Goal: Task Accomplishment & Management: Use online tool/utility

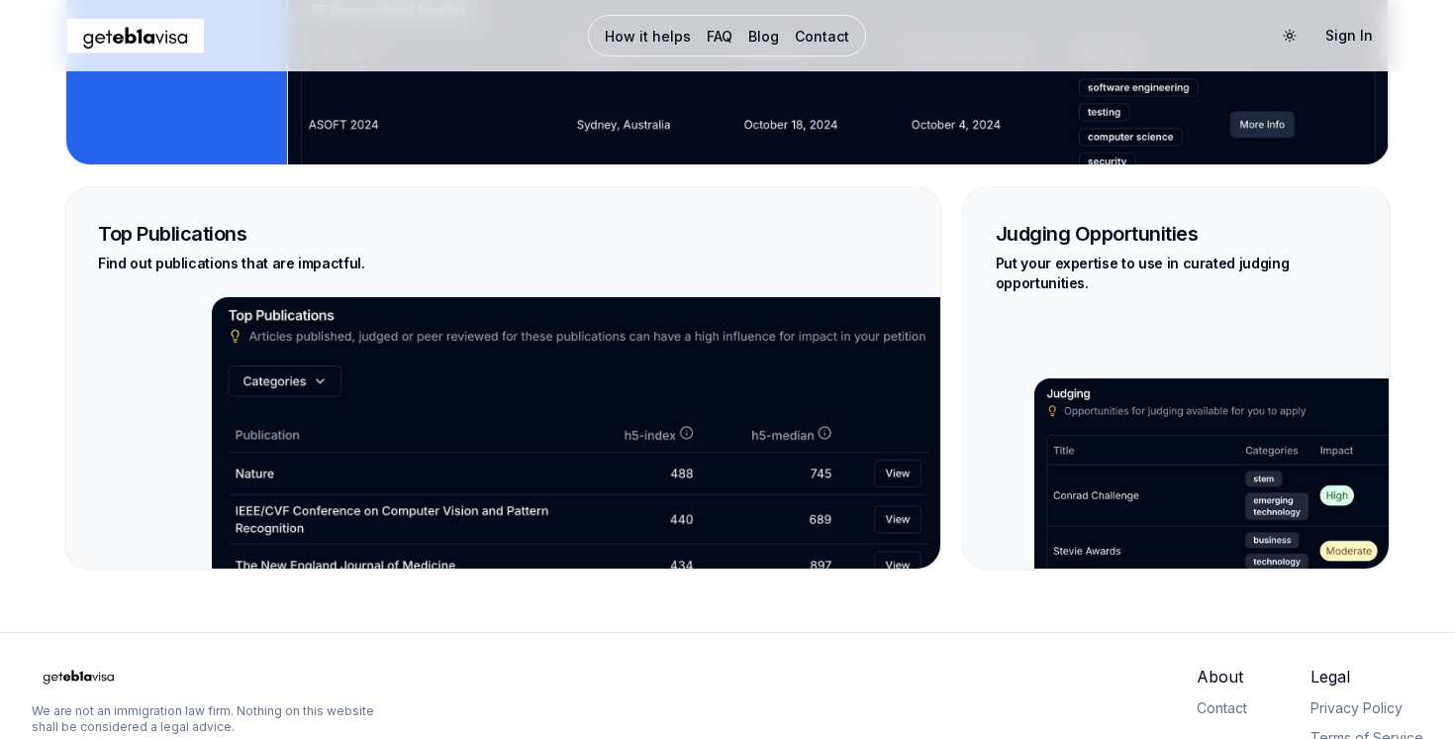
scroll to position [4667, 0]
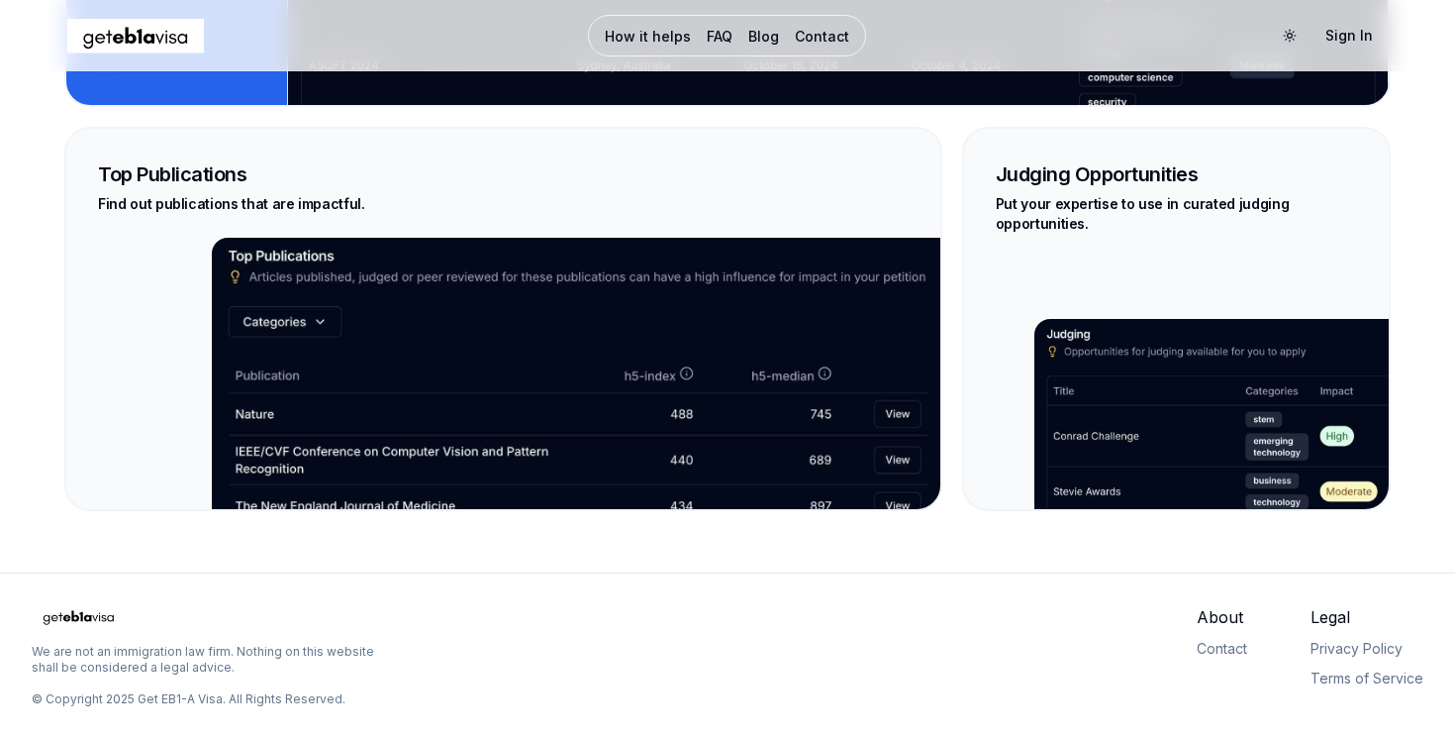
click at [801, 39] on link "Contact" at bounding box center [822, 37] width 54 height 20
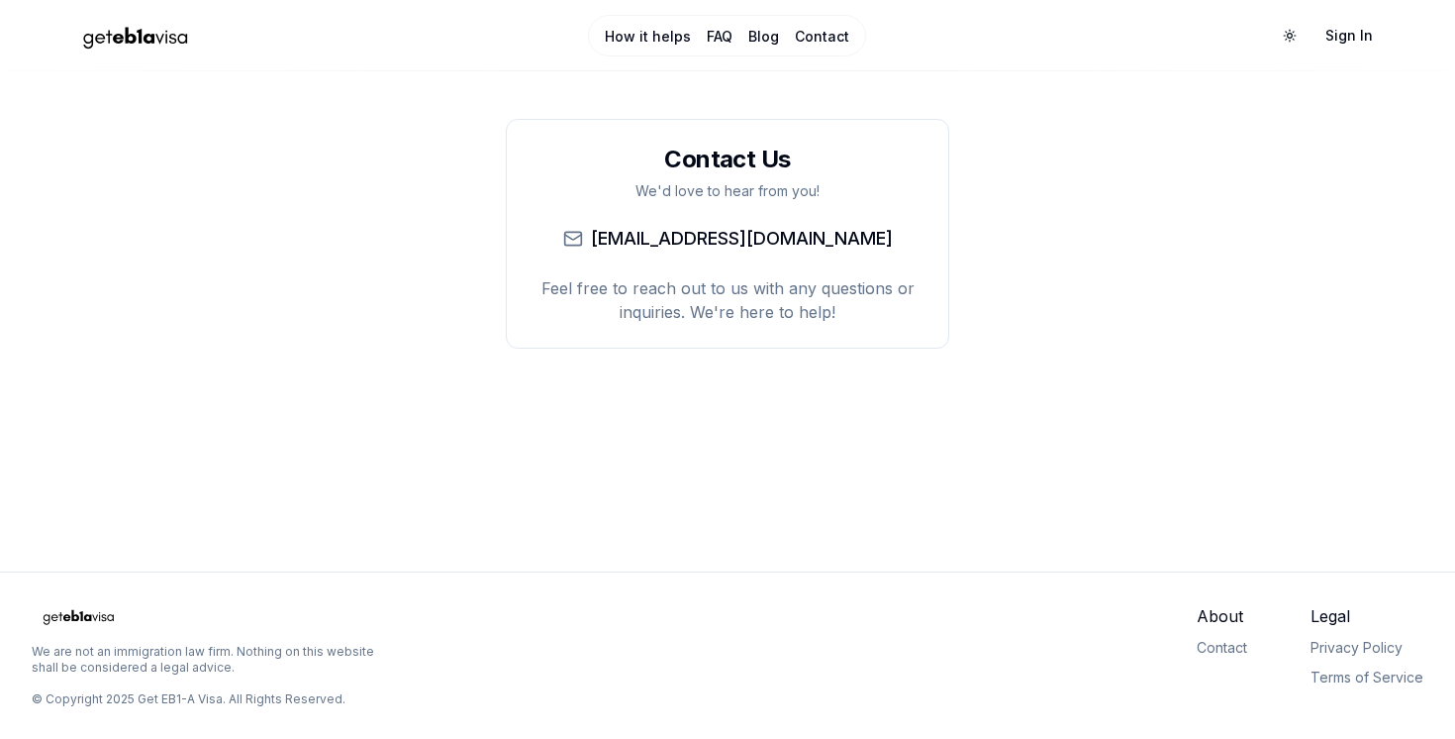
scroll to position [4667, 0]
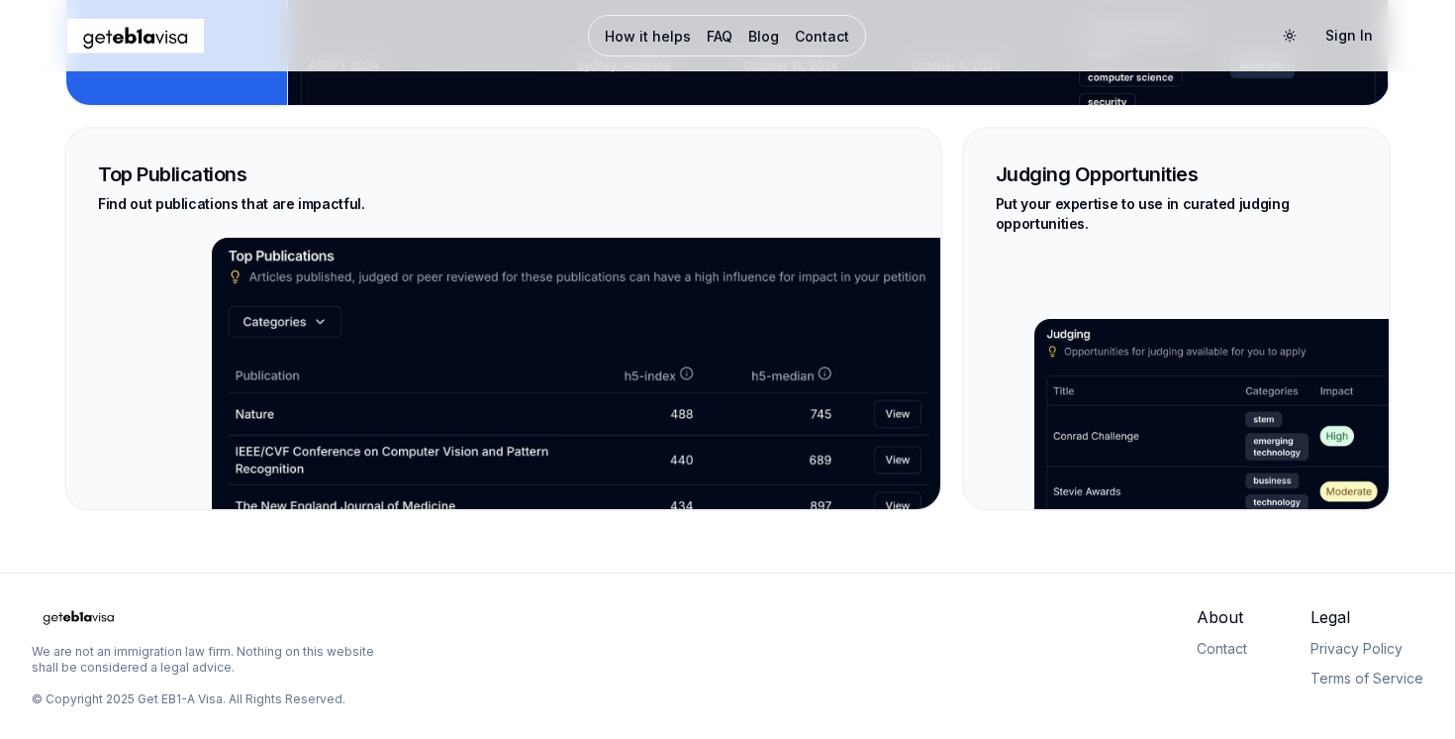
click at [256, 187] on div "Top Publications Find out publications that are impactful." at bounding box center [503, 187] width 858 height 101
click at [641, 35] on link "How it helps" at bounding box center [648, 37] width 86 height 20
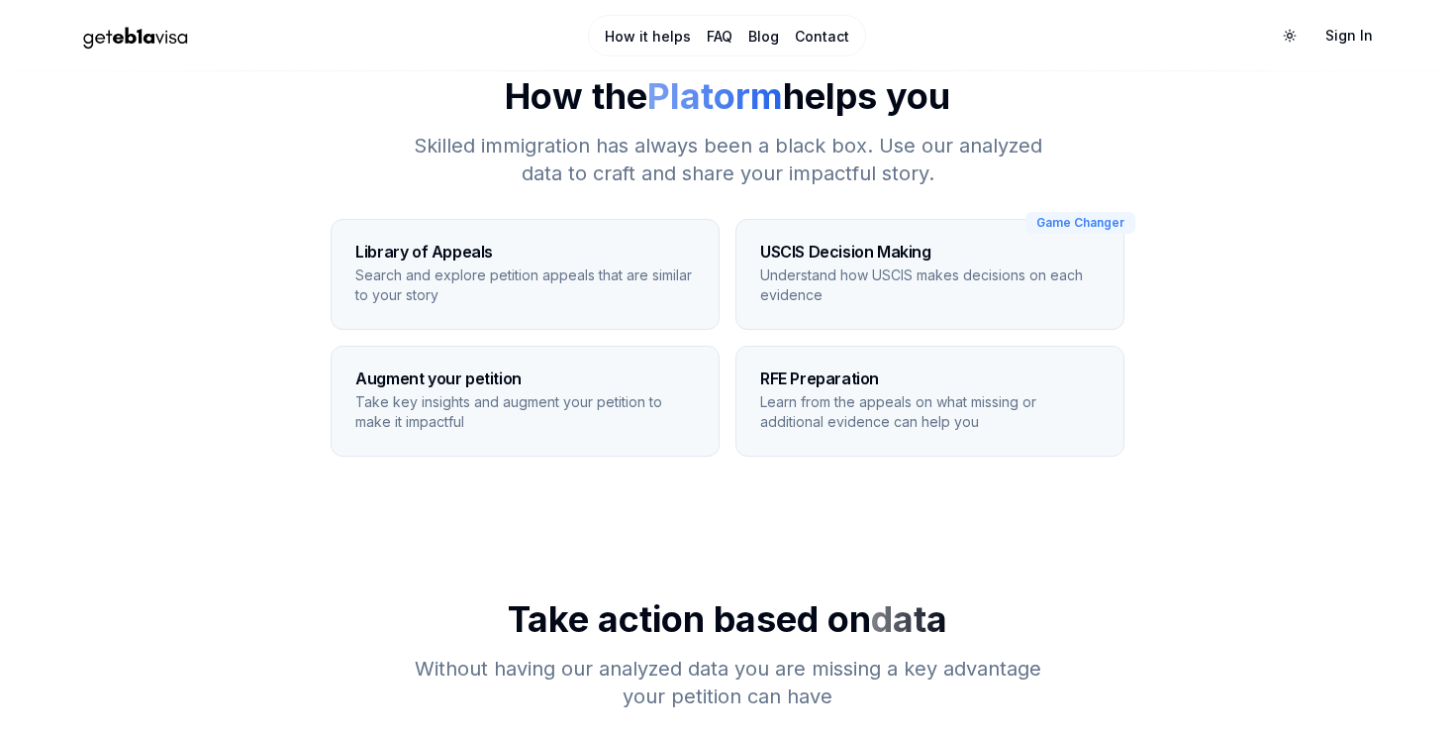
click at [1025, 237] on div "USCIS Decision Making Understand how USCIS makes decisions on each evidence" at bounding box center [930, 274] width 387 height 109
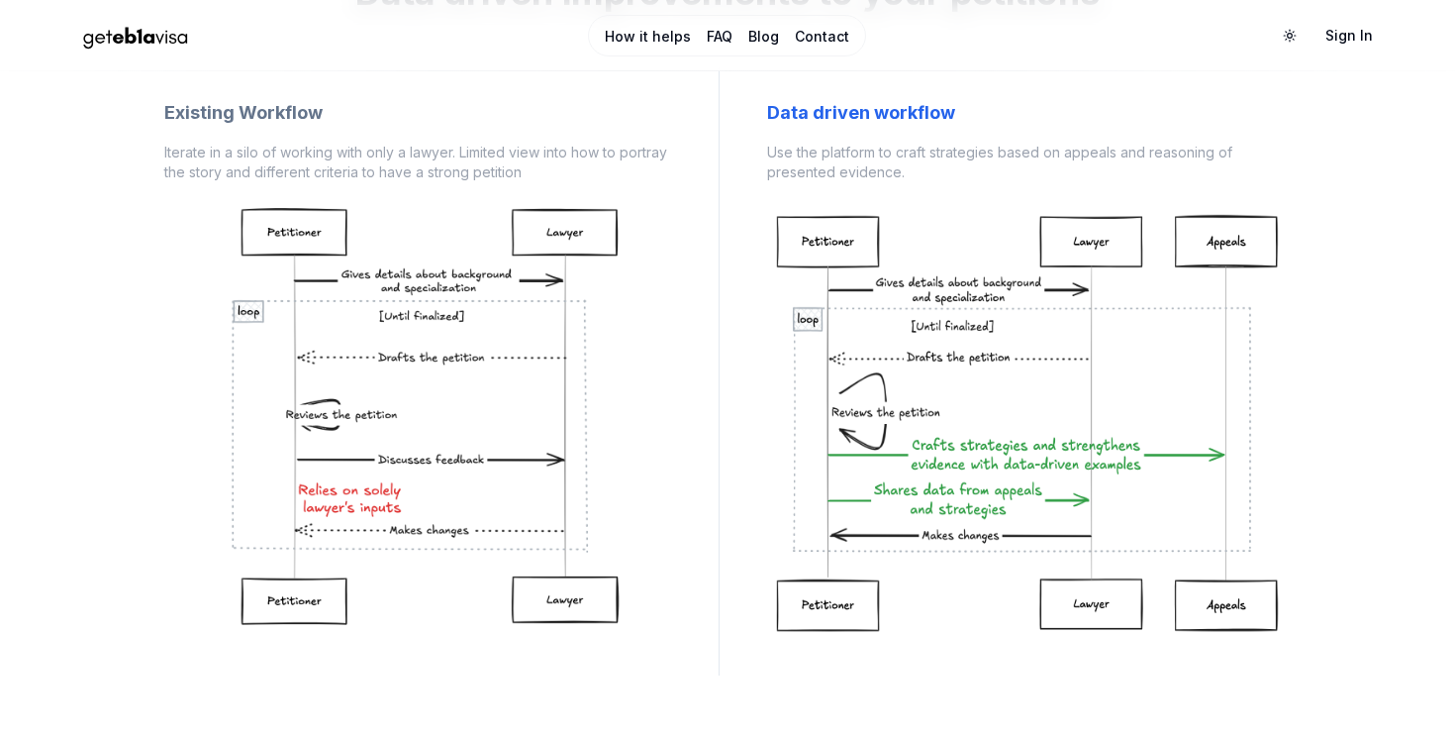
scroll to position [1593, 0]
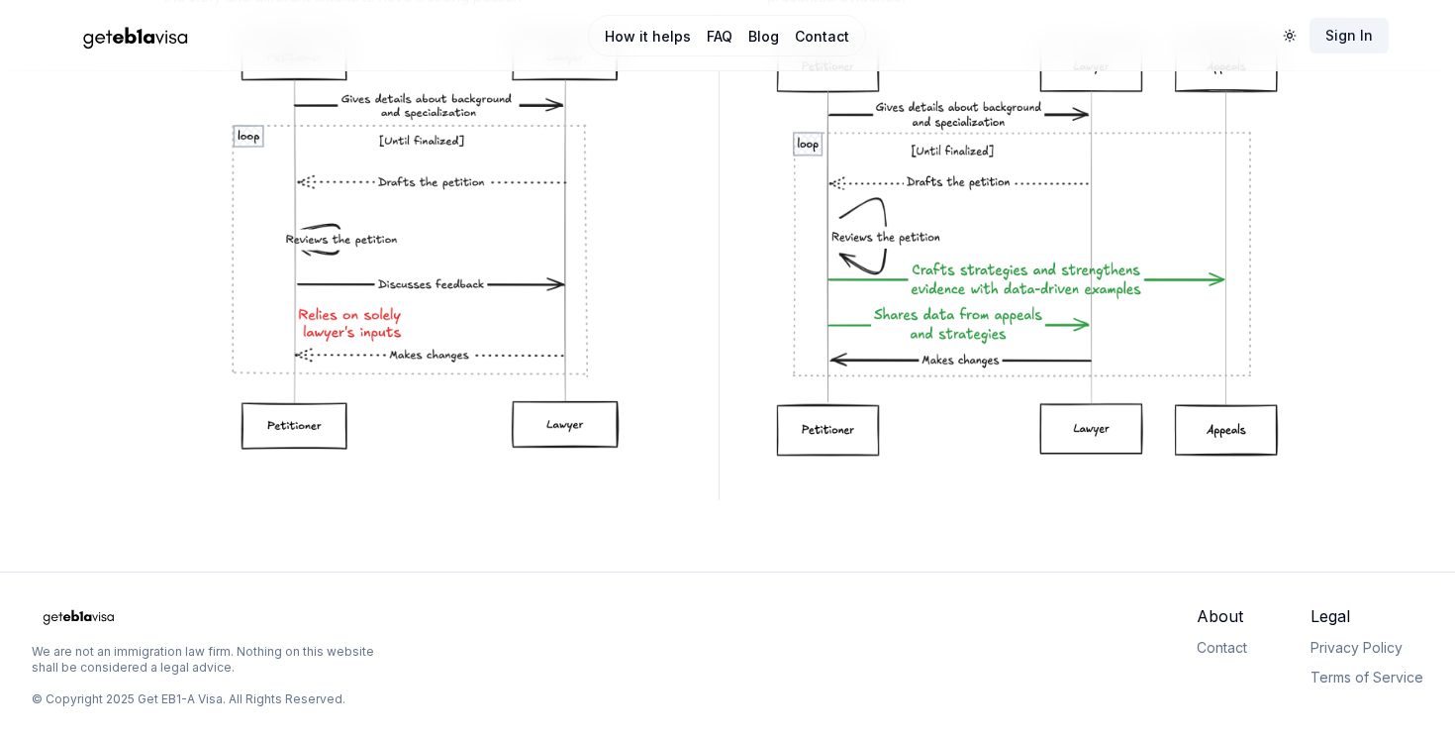
click at [1344, 34] on link "Sign In" at bounding box center [1349, 36] width 79 height 36
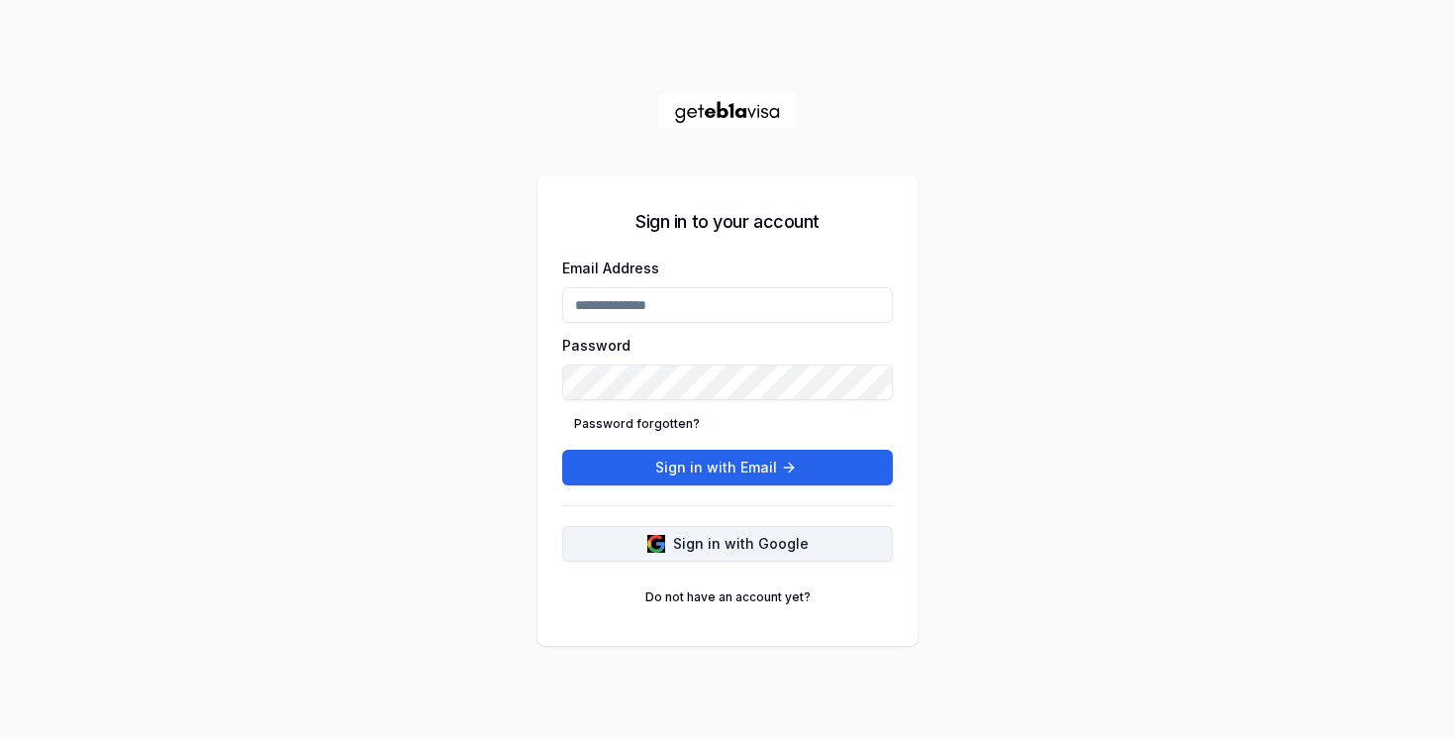
click at [862, 542] on button "Sign in with Google" at bounding box center [727, 544] width 331 height 36
